Goal: Task Accomplishment & Management: Complete application form

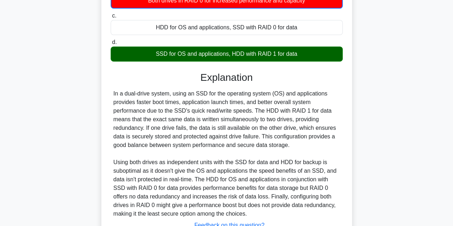
click at [213, 77] on h3 "Explanation" at bounding box center [226, 78] width 223 height 12
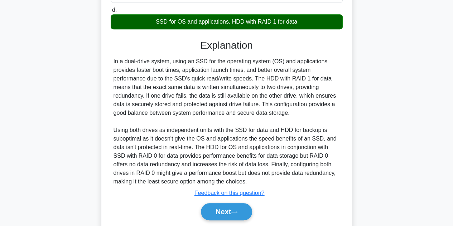
scroll to position [181, 0]
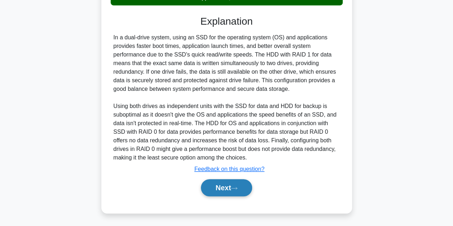
click at [226, 187] on button "Next" at bounding box center [226, 187] width 51 height 17
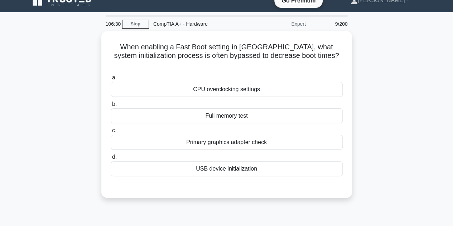
scroll to position [0, 0]
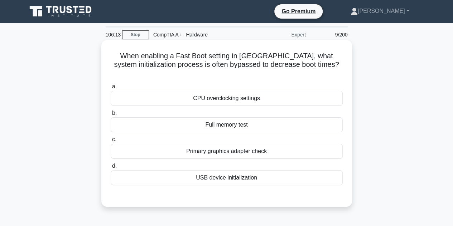
click at [239, 118] on div "Full memory test" at bounding box center [227, 124] width 232 height 15
click at [111, 116] on input "b. Full memory test" at bounding box center [111, 113] width 0 height 5
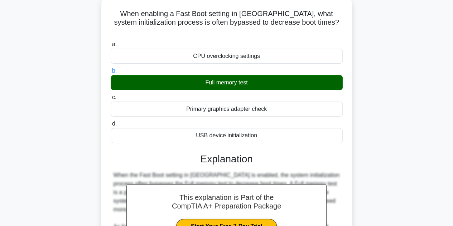
scroll to position [163, 0]
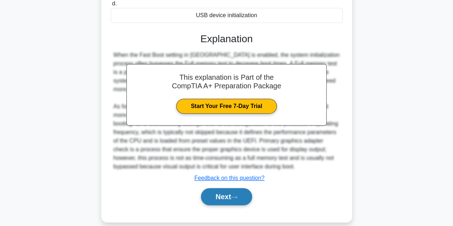
click at [235, 188] on button "Next" at bounding box center [226, 196] width 51 height 17
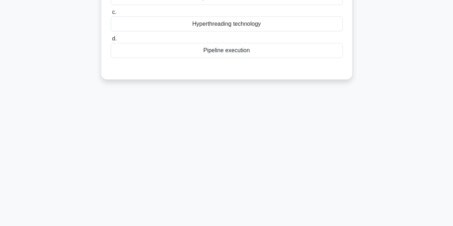
scroll to position [17, 0]
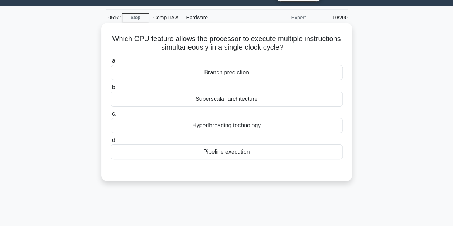
click at [258, 124] on div "Hyperthreading technology" at bounding box center [227, 125] width 232 height 15
click at [111, 116] on input "c. Hyperthreading technology" at bounding box center [111, 114] width 0 height 5
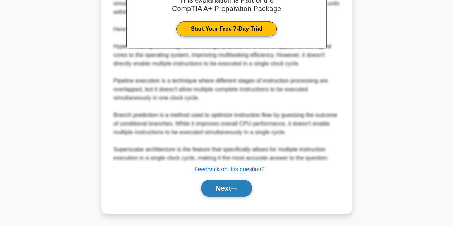
scroll to position [232, 0]
click at [244, 187] on button "Next" at bounding box center [226, 187] width 51 height 17
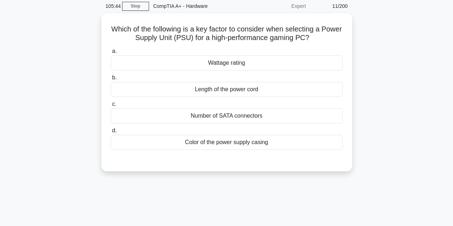
scroll to position [17, 0]
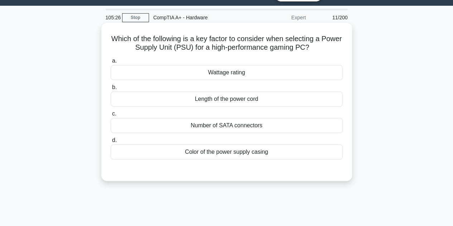
click at [239, 77] on div "Wattage rating" at bounding box center [227, 72] width 232 height 15
click at [111, 63] on input "a. Wattage rating" at bounding box center [111, 61] width 0 height 5
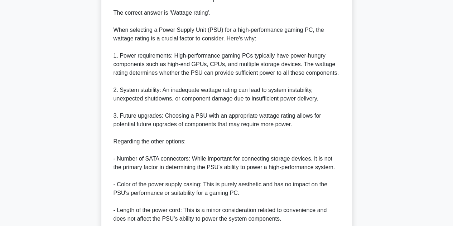
scroll to position [257, 0]
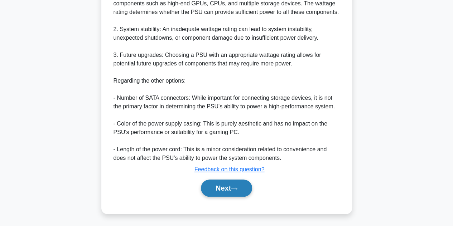
click at [243, 189] on button "Next" at bounding box center [226, 188] width 51 height 17
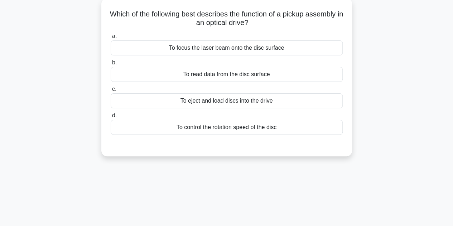
scroll to position [17, 0]
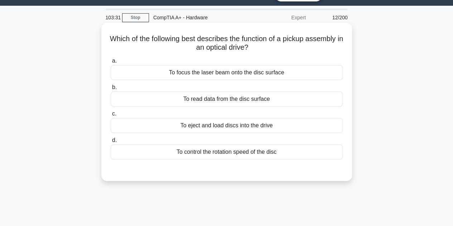
click at [321, 53] on div "Which of the following best describes the function of a pickup assembly in an o…" at bounding box center [226, 102] width 245 height 153
click at [233, 127] on div "To eject and load discs into the drive" at bounding box center [227, 125] width 232 height 15
click at [111, 116] on input "c. To eject and load discs into the drive" at bounding box center [111, 114] width 0 height 5
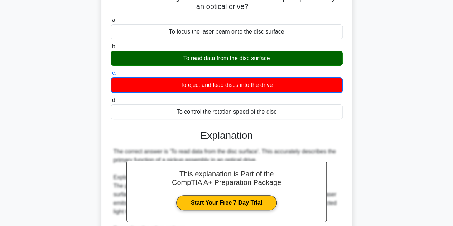
scroll to position [196, 0]
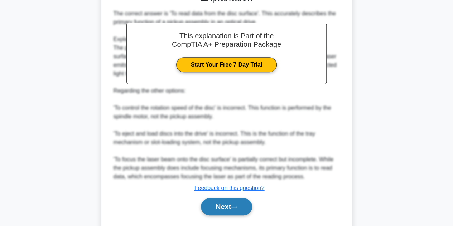
click at [231, 203] on button "Next" at bounding box center [226, 206] width 51 height 17
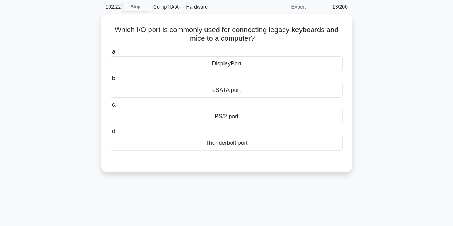
scroll to position [17, 0]
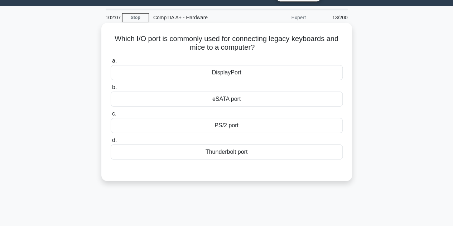
click at [236, 124] on div "PS/2 port" at bounding box center [227, 125] width 232 height 15
click at [111, 116] on input "c. PS/2 port" at bounding box center [111, 114] width 0 height 5
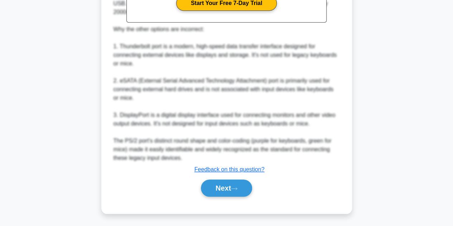
scroll to position [257, 0]
click at [234, 179] on div "Next" at bounding box center [227, 188] width 232 height 23
click at [237, 189] on icon at bounding box center [234, 189] width 6 height 2
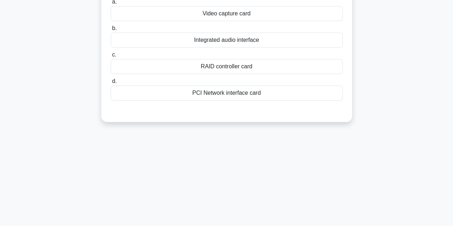
scroll to position [0, 0]
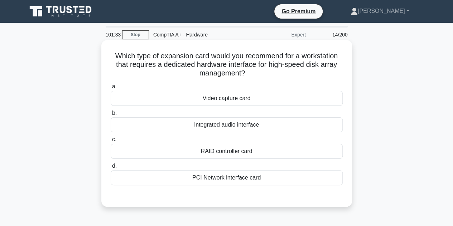
click at [256, 152] on div "RAID controller card" at bounding box center [227, 151] width 232 height 15
click at [111, 142] on input "c. RAID controller card" at bounding box center [111, 139] width 0 height 5
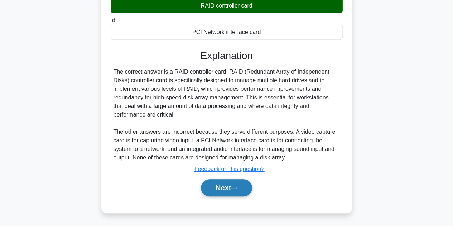
scroll to position [160, 0]
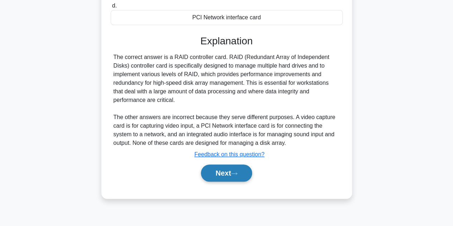
click at [248, 173] on button "Next" at bounding box center [226, 173] width 51 height 17
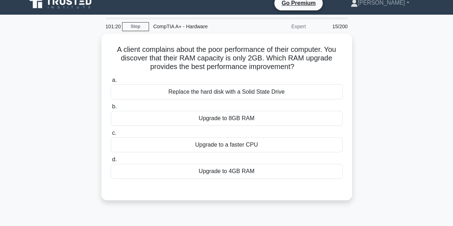
scroll to position [0, 0]
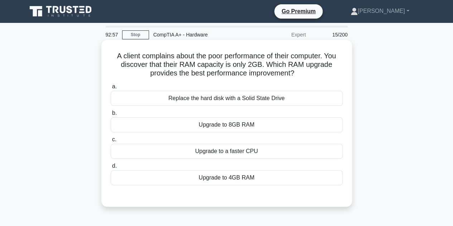
click at [246, 126] on div "Upgrade to 8GB RAM" at bounding box center [227, 124] width 232 height 15
click at [111, 116] on input "b. Upgrade to 8GB RAM" at bounding box center [111, 113] width 0 height 5
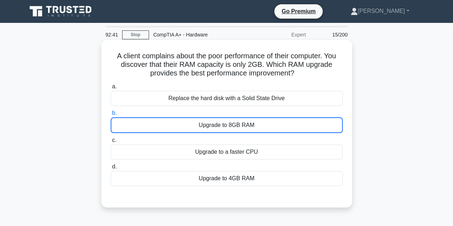
click at [233, 121] on div "Upgrade to 8GB RAM" at bounding box center [227, 125] width 232 height 16
click at [111, 116] on input "b. Upgrade to 8GB RAM" at bounding box center [111, 113] width 0 height 5
click at [230, 176] on div "Upgrade to 4GB RAM" at bounding box center [227, 178] width 232 height 15
click at [111, 169] on input "d. Upgrade to 4GB RAM" at bounding box center [111, 167] width 0 height 5
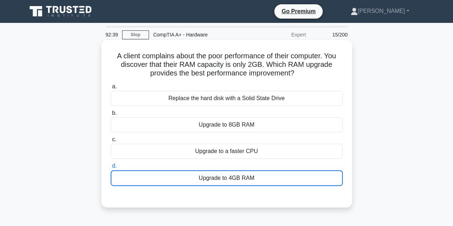
click at [242, 126] on div "Upgrade to 8GB RAM" at bounding box center [227, 124] width 232 height 15
click at [111, 116] on input "b. Upgrade to 8GB RAM" at bounding box center [111, 113] width 0 height 5
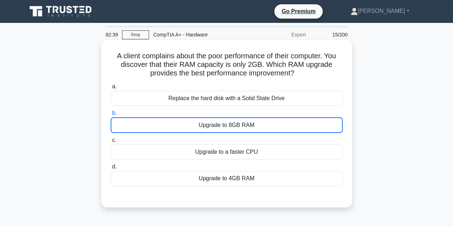
click at [242, 126] on div "Upgrade to 8GB RAM" at bounding box center [227, 125] width 232 height 16
click at [111, 116] on input "b. Upgrade to 8GB RAM" at bounding box center [111, 113] width 0 height 5
click at [280, 122] on div "Upgrade to 8GB RAM" at bounding box center [227, 125] width 232 height 16
click at [111, 116] on input "b. Upgrade to 8GB RAM" at bounding box center [111, 113] width 0 height 5
click at [280, 122] on div "Upgrade to 8GB RAM" at bounding box center [227, 125] width 232 height 16
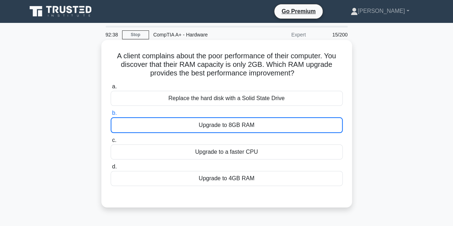
click at [111, 116] on input "b. Upgrade to 8GB RAM" at bounding box center [111, 113] width 0 height 5
click at [309, 71] on h5 "A client complains about the poor performance of their computer. You discover t…" at bounding box center [226, 65] width 233 height 26
click at [252, 125] on div "Upgrade to 8GB RAM" at bounding box center [227, 125] width 232 height 16
click at [111, 116] on input "b. Upgrade to 8GB RAM" at bounding box center [111, 113] width 0 height 5
click at [326, 79] on div "A client complains about the poor performance of their computer. You discover t…" at bounding box center [226, 124] width 245 height 162
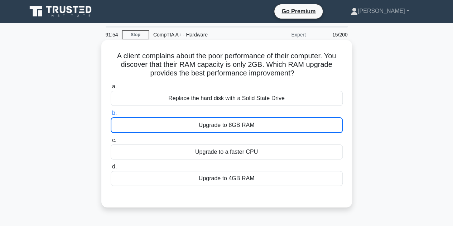
click at [321, 123] on div "Upgrade to 8GB RAM" at bounding box center [227, 125] width 232 height 16
click at [111, 116] on input "b. Upgrade to 8GB RAM" at bounding box center [111, 113] width 0 height 5
click at [242, 125] on div "Upgrade to 8GB RAM" at bounding box center [227, 125] width 232 height 16
click at [111, 116] on input "b. Upgrade to 8GB RAM" at bounding box center [111, 113] width 0 height 5
click at [303, 122] on div "Upgrade to 8GB RAM" at bounding box center [227, 125] width 232 height 16
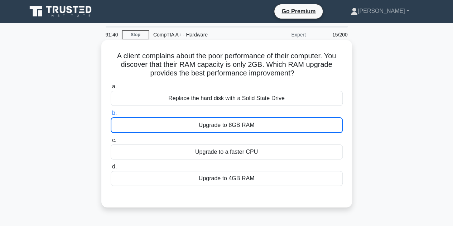
click at [111, 116] on input "b. Upgrade to 8GB RAM" at bounding box center [111, 113] width 0 height 5
click at [245, 127] on div "Upgrade to 8GB RAM" at bounding box center [227, 125] width 232 height 16
click at [111, 116] on input "b. Upgrade to 8GB RAM" at bounding box center [111, 113] width 0 height 5
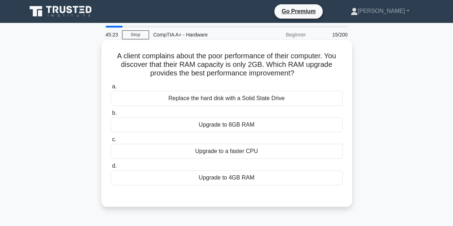
click at [280, 123] on div "Upgrade to 8GB RAM" at bounding box center [227, 124] width 232 height 15
click at [111, 116] on input "b. Upgrade to 8GB RAM" at bounding box center [111, 113] width 0 height 5
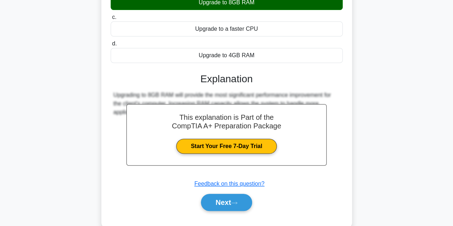
scroll to position [160, 0]
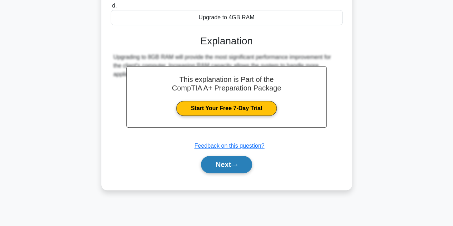
click at [246, 159] on button "Next" at bounding box center [226, 164] width 51 height 17
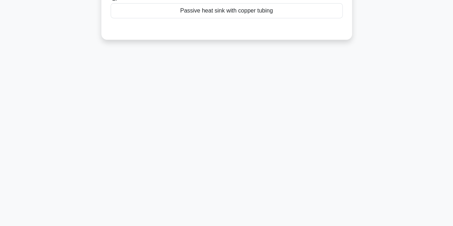
scroll to position [17, 0]
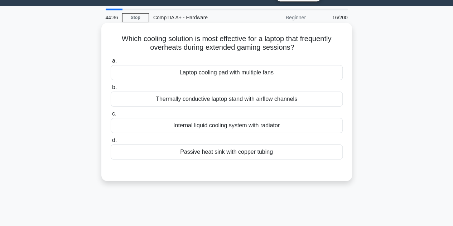
click at [238, 69] on div "Laptop cooling pad with multiple fans" at bounding box center [227, 72] width 232 height 15
click at [111, 63] on input "a. Laptop cooling pad with multiple fans" at bounding box center [111, 61] width 0 height 5
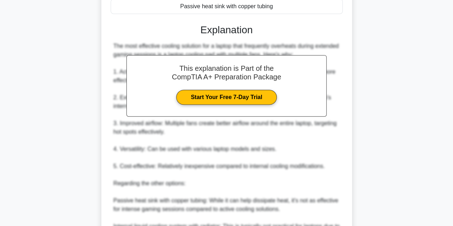
scroll to position [283, 0]
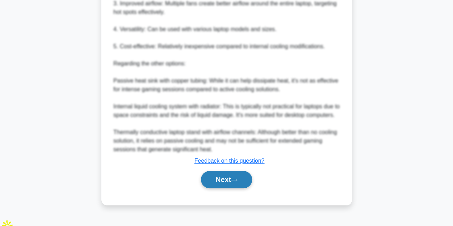
click at [223, 184] on button "Next" at bounding box center [226, 179] width 51 height 17
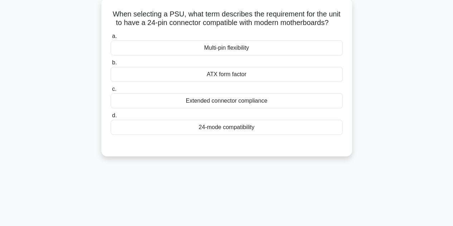
scroll to position [17, 0]
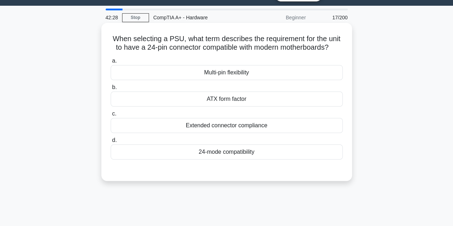
click at [248, 154] on div "24-mode compatibility" at bounding box center [227, 152] width 232 height 15
click at [111, 143] on input "d. 24-mode compatibility" at bounding box center [111, 140] width 0 height 5
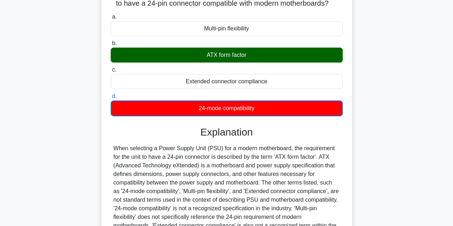
scroll to position [160, 0]
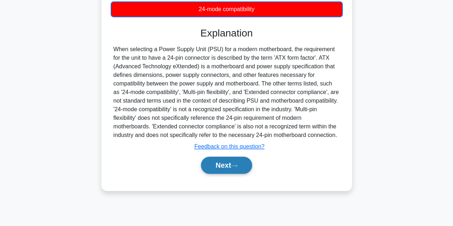
click at [241, 163] on button "Next" at bounding box center [226, 165] width 51 height 17
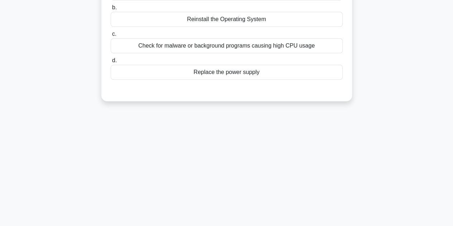
scroll to position [0, 0]
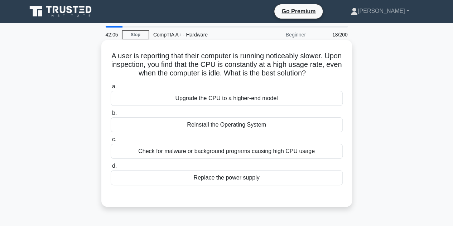
click at [252, 157] on div "Check for malware or background programs causing high CPU usage" at bounding box center [227, 151] width 232 height 15
click at [111, 142] on input "c. Check for malware or background programs causing high CPU usage" at bounding box center [111, 139] width 0 height 5
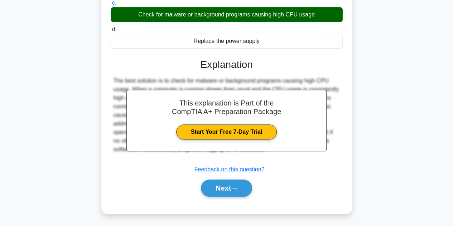
scroll to position [160, 0]
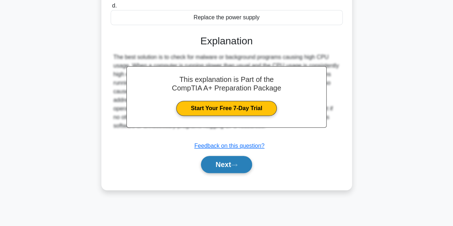
click at [249, 166] on button "Next" at bounding box center [226, 164] width 51 height 17
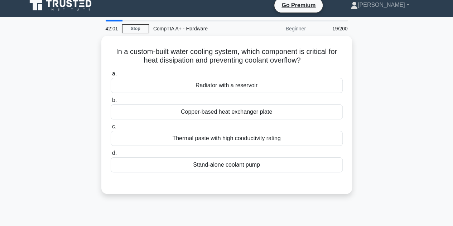
scroll to position [0, 0]
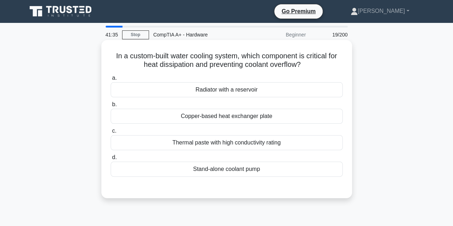
click at [294, 89] on div "Radiator with a reservoir" at bounding box center [227, 89] width 232 height 15
click at [111, 81] on input "a. Radiator with a reservoir" at bounding box center [111, 78] width 0 height 5
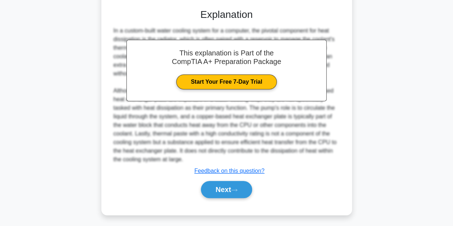
scroll to position [179, 0]
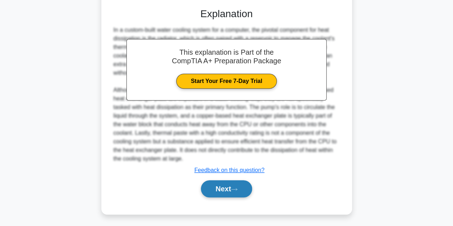
click at [237, 188] on icon at bounding box center [234, 190] width 6 height 4
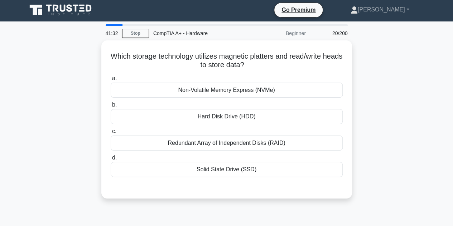
scroll to position [0, 0]
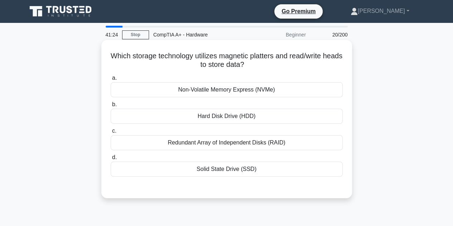
click at [261, 122] on div "Hard Disk Drive (HDD)" at bounding box center [227, 116] width 232 height 15
click at [111, 107] on input "b. Hard Disk Drive (HDD)" at bounding box center [111, 104] width 0 height 5
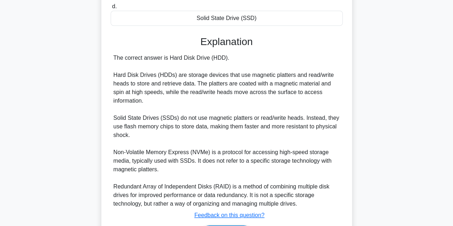
scroll to position [197, 0]
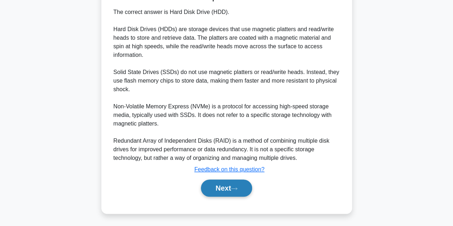
click at [241, 192] on button "Next" at bounding box center [226, 188] width 51 height 17
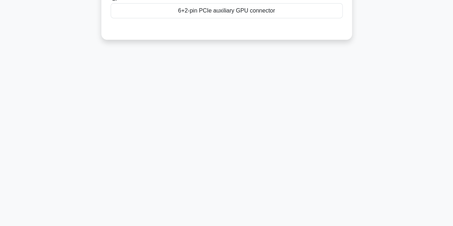
scroll to position [17, 0]
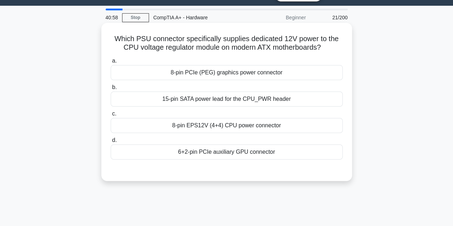
click at [212, 104] on div "15-pin SATA power lead for the CPU_PWR header" at bounding box center [227, 99] width 232 height 15
click at [111, 90] on input "b. 15-pin SATA power lead for the CPU_PWR header" at bounding box center [111, 87] width 0 height 5
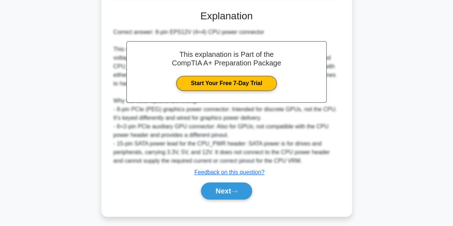
scroll to position [181, 0]
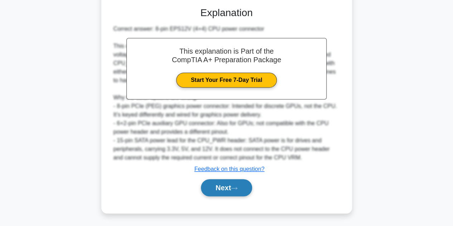
click at [244, 186] on button "Next" at bounding box center [226, 187] width 51 height 17
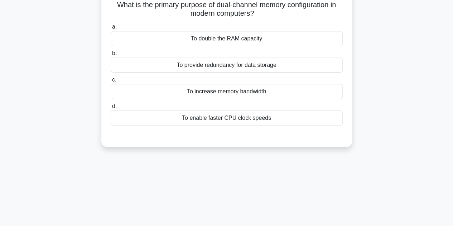
scroll to position [17, 0]
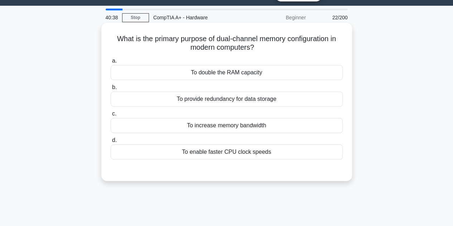
click at [246, 127] on div "To increase memory bandwidth" at bounding box center [227, 125] width 232 height 15
click at [111, 116] on input "c. To increase memory bandwidth" at bounding box center [111, 114] width 0 height 5
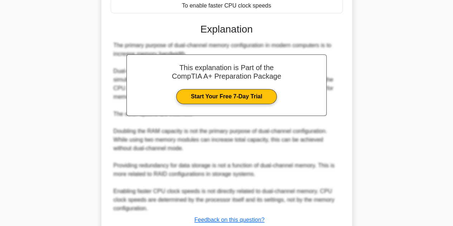
scroll to position [214, 0]
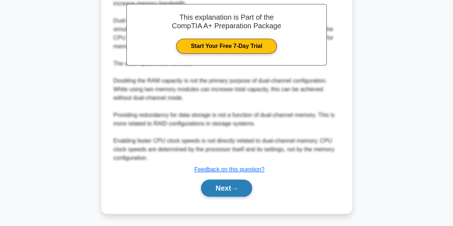
click at [232, 183] on button "Next" at bounding box center [226, 188] width 51 height 17
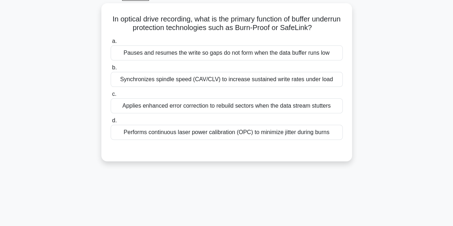
scroll to position [17, 0]
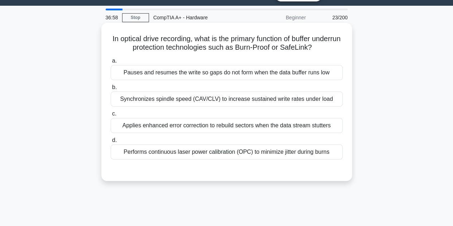
click at [237, 151] on div "Performs continuous laser power calibration (OPC) to minimize jitter during bur…" at bounding box center [227, 152] width 232 height 15
click at [111, 143] on input "d. Performs continuous laser power calibration (OPC) to minimize jitter during …" at bounding box center [111, 140] width 0 height 5
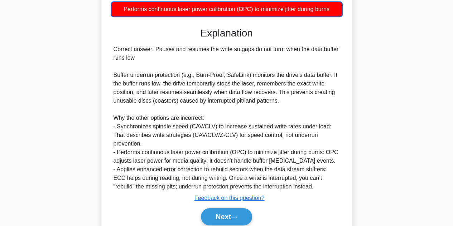
scroll to position [181, 0]
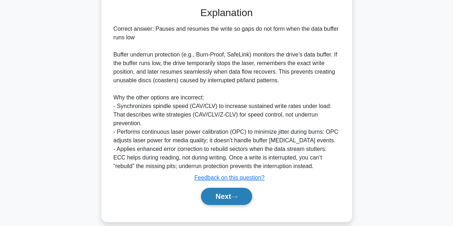
click at [229, 188] on button "Next" at bounding box center [226, 196] width 51 height 17
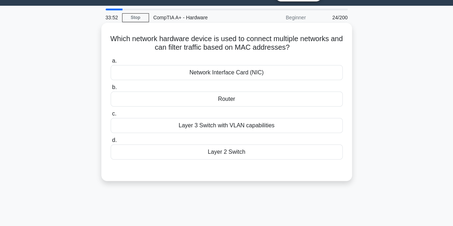
scroll to position [0, 0]
